Goal: Task Accomplishment & Management: Manage account settings

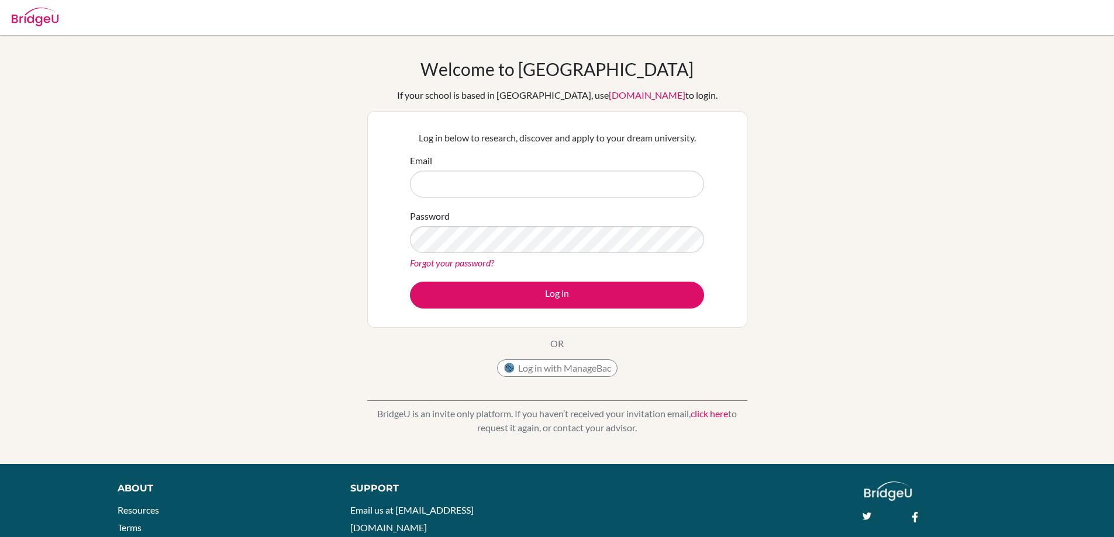
type input "shong@ggis.hu"
click at [410, 282] on button "Log in" at bounding box center [557, 295] width 294 height 27
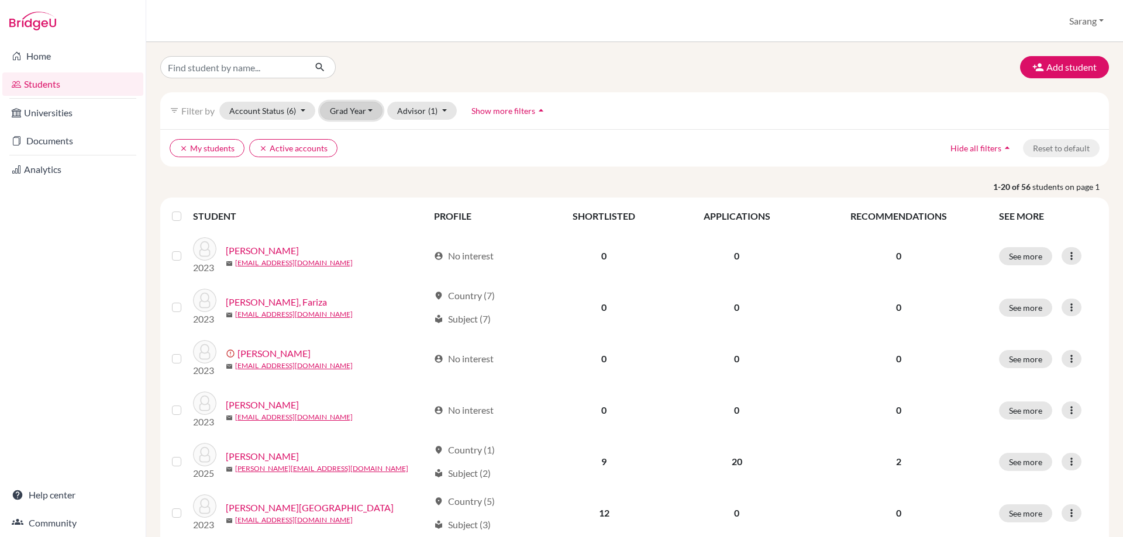
click at [364, 113] on button "Grad Year" at bounding box center [351, 111] width 63 height 18
click at [357, 135] on div "2026" at bounding box center [355, 136] width 41 height 14
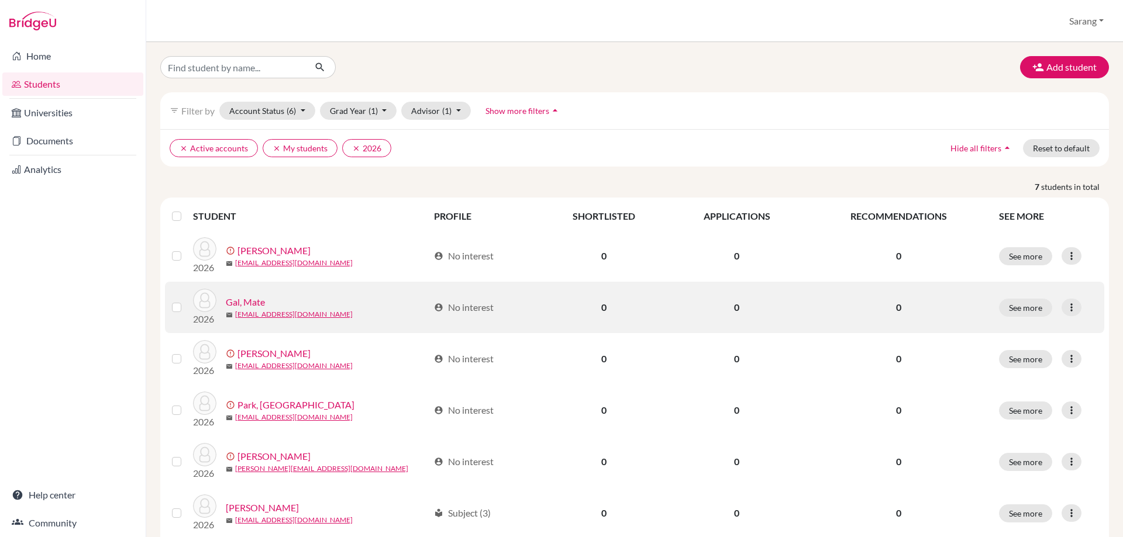
click at [199, 301] on img at bounding box center [204, 300] width 23 height 23
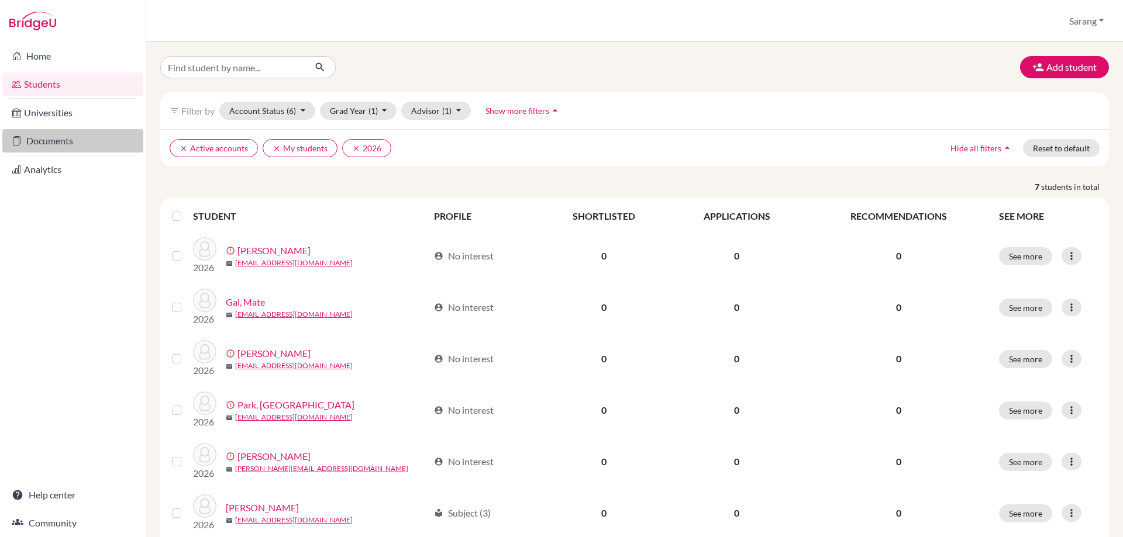
click at [48, 147] on link "Documents" at bounding box center [72, 140] width 141 height 23
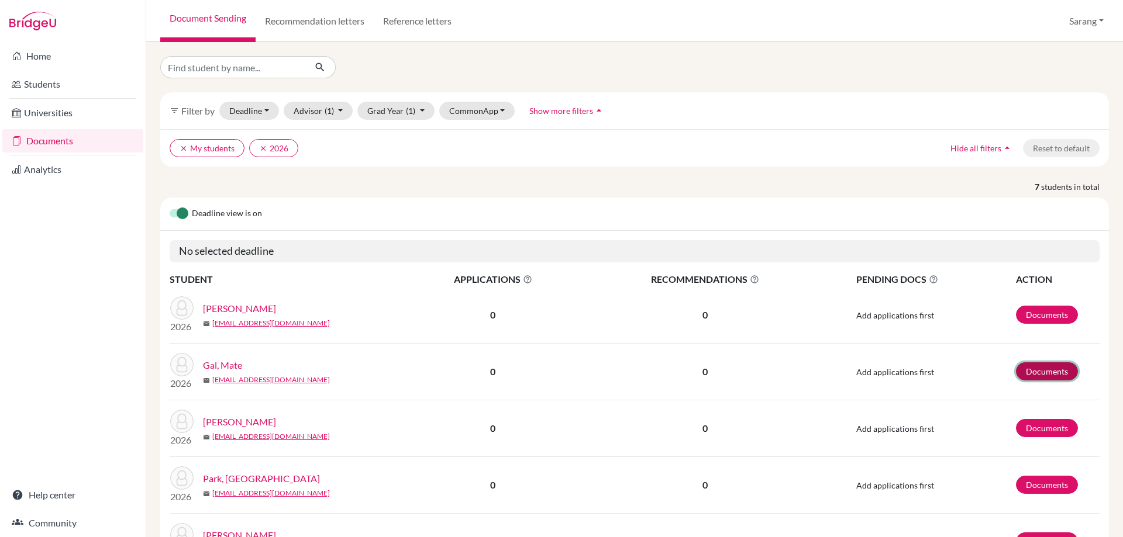
click at [1045, 371] on link "Documents" at bounding box center [1047, 372] width 62 height 18
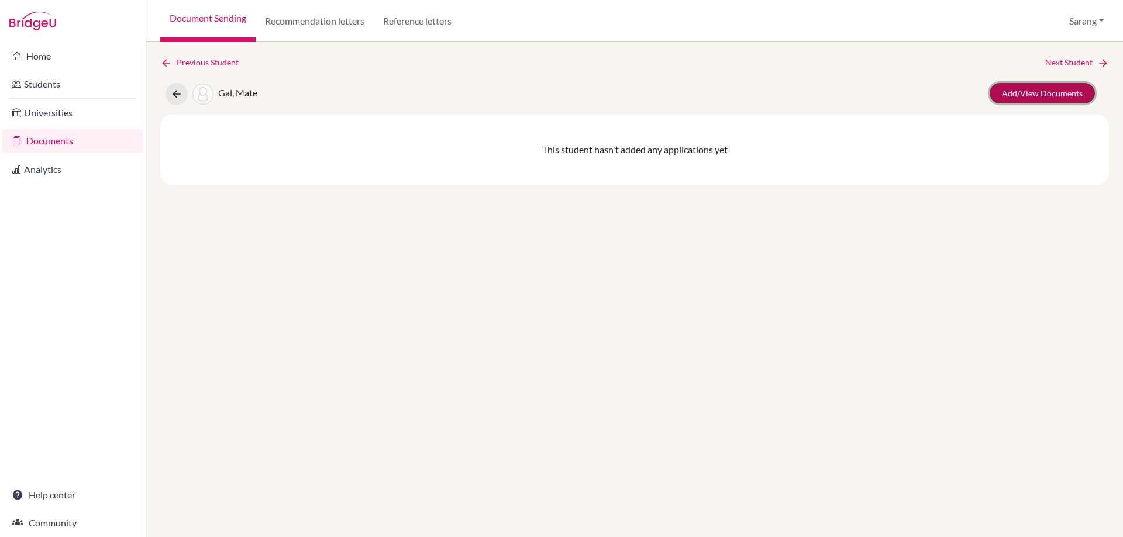
click at [1068, 98] on link "Add/View Documents" at bounding box center [1041, 93] width 105 height 20
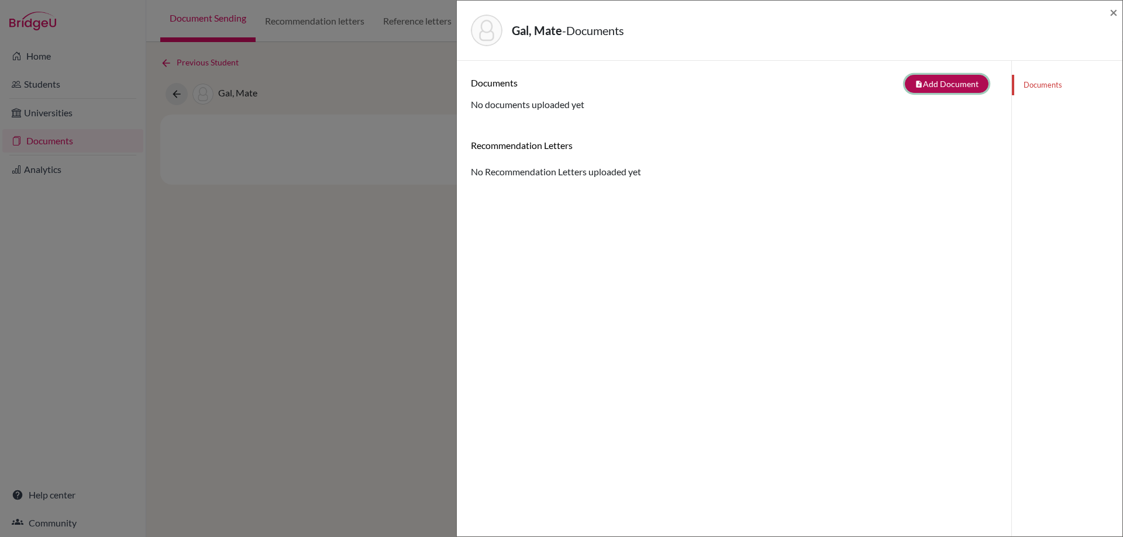
click at [937, 81] on button "note_add Add Document" at bounding box center [947, 84] width 84 height 18
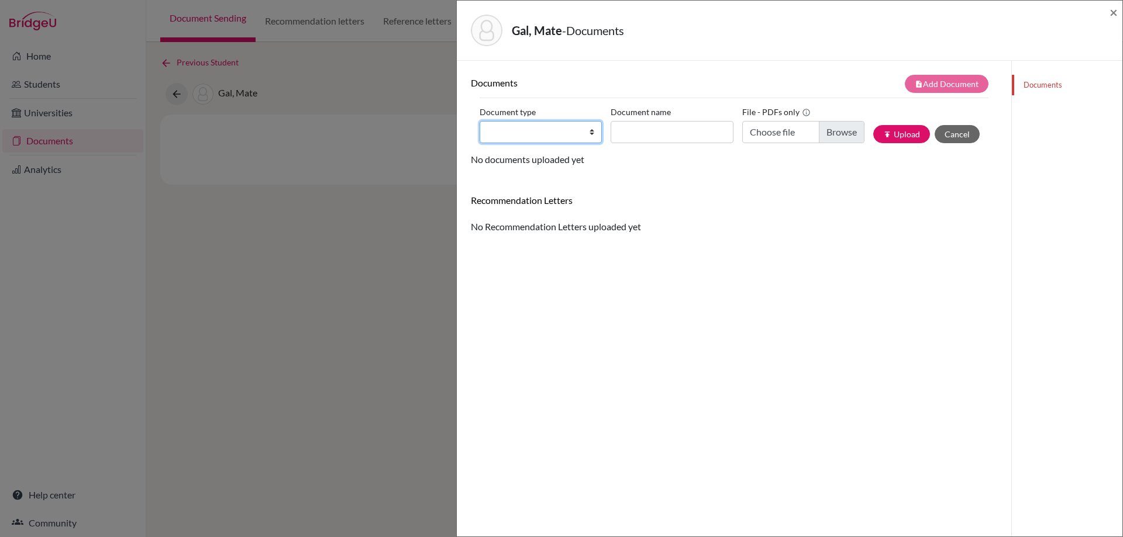
click at [555, 129] on select "Change explanation for Common App reports Counselor recommendation Internationa…" at bounding box center [541, 132] width 122 height 22
click at [378, 216] on div "Gal, Mate - Documents × Documents note_add Add Document Document type Change ex…" at bounding box center [561, 268] width 1123 height 537
click at [1112, 12] on span "×" at bounding box center [1113, 12] width 8 height 17
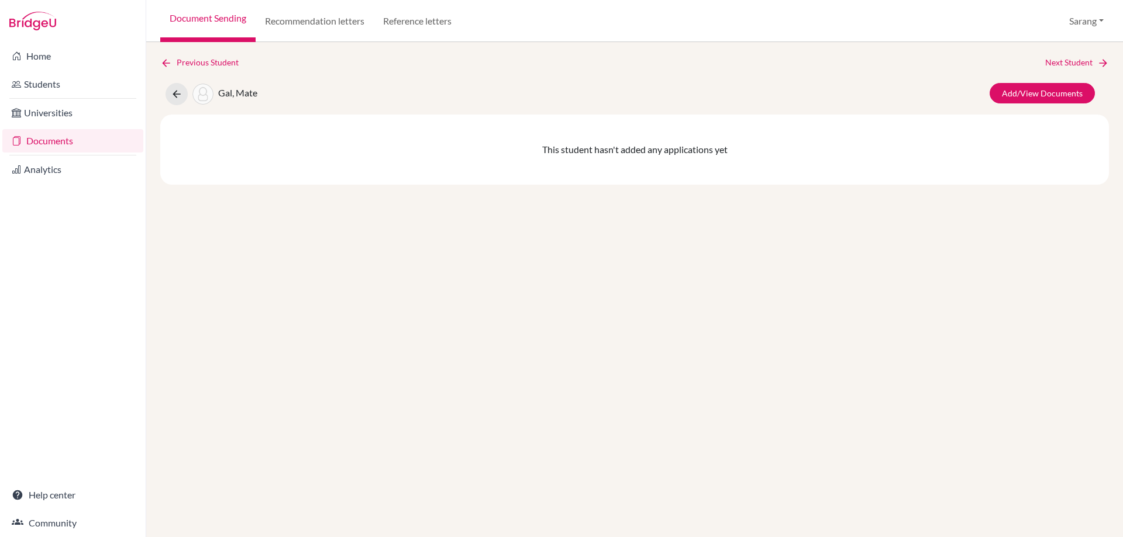
click at [290, 100] on div "Gal, Mate Add/View Documents" at bounding box center [634, 94] width 966 height 22
click at [47, 113] on link "Universities" at bounding box center [72, 112] width 141 height 23
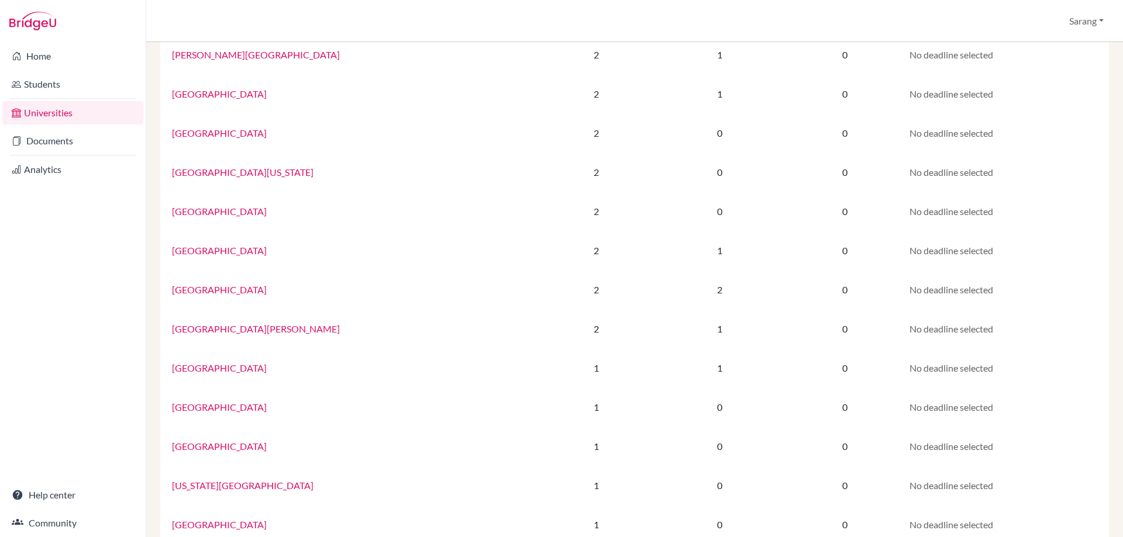
scroll to position [234, 0]
